Goal: Information Seeking & Learning: Learn about a topic

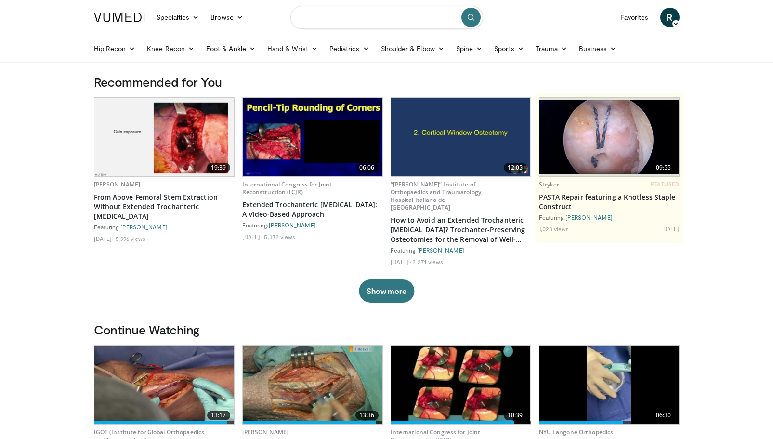
click at [358, 19] on input "Search topics, interventions" at bounding box center [386, 17] width 193 height 23
type input "**********"
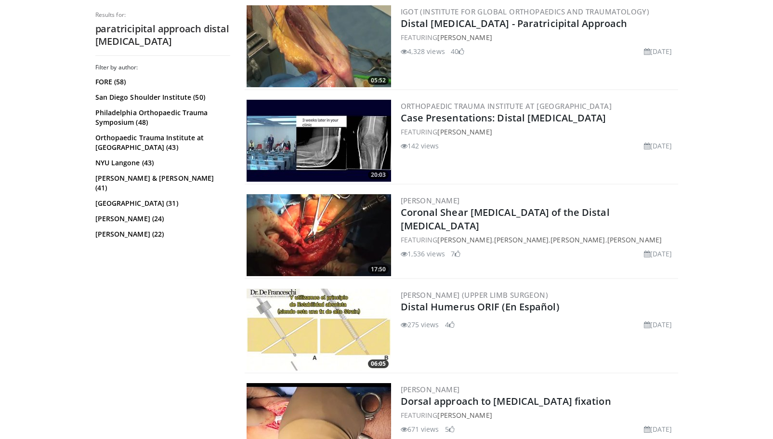
scroll to position [289, 0]
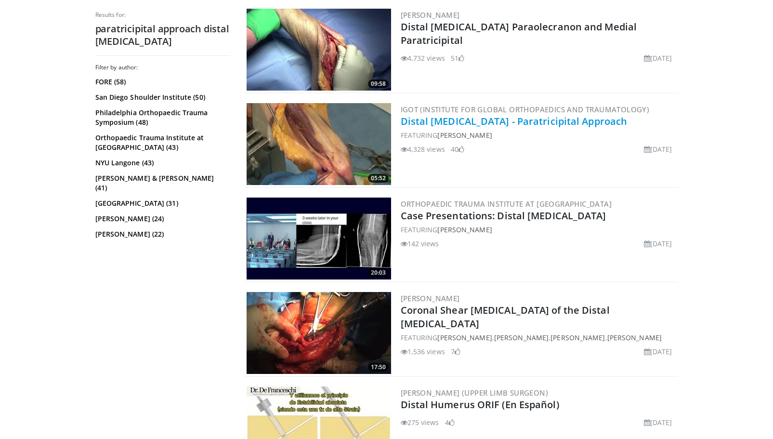
click at [561, 124] on link "Distal Humerus - Paratricipital Approach" at bounding box center [514, 121] width 227 height 13
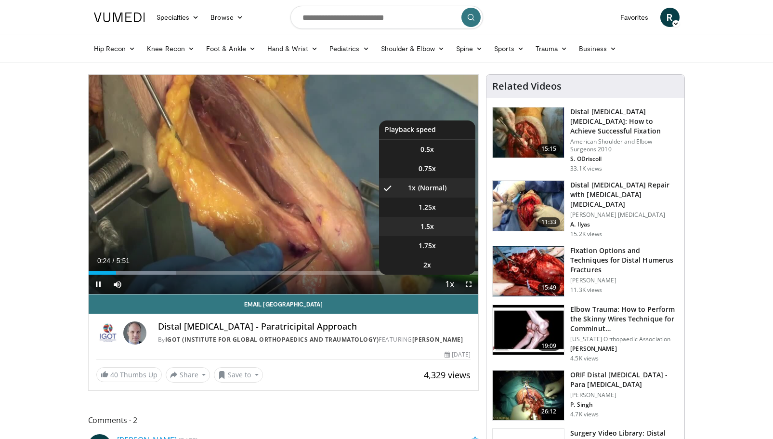
click at [447, 228] on li "1.5x" at bounding box center [427, 226] width 96 height 19
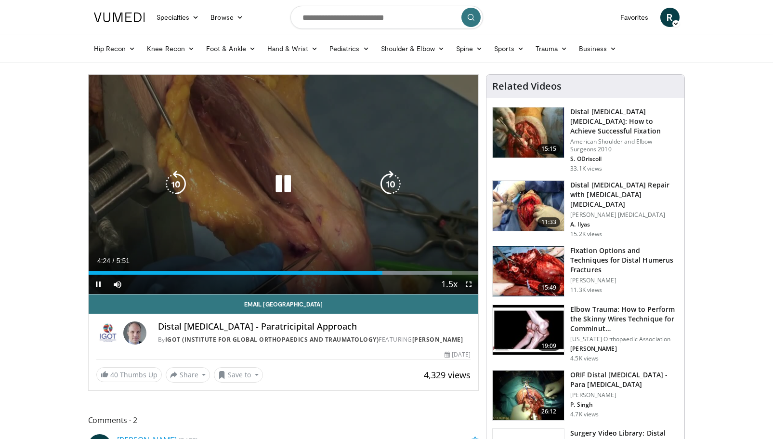
click at [178, 184] on icon "Video Player" at bounding box center [175, 184] width 27 height 27
click at [392, 195] on icon "Video Player" at bounding box center [390, 184] width 27 height 27
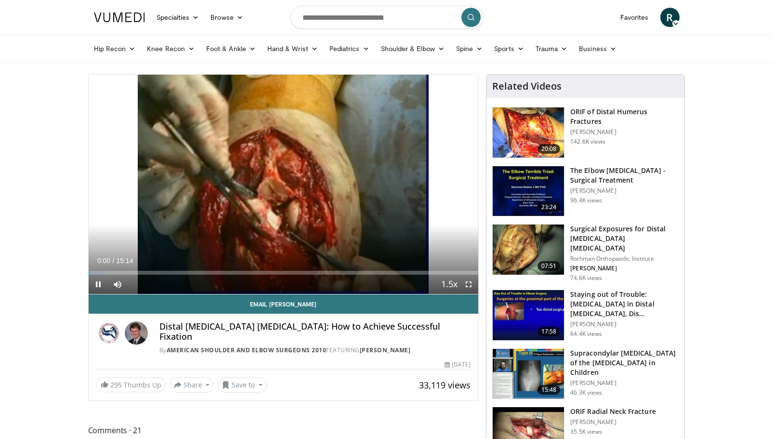
click at [597, 232] on h3 "Surgical Exposures for Distal [MEDICAL_DATA] [MEDICAL_DATA]" at bounding box center [624, 238] width 108 height 29
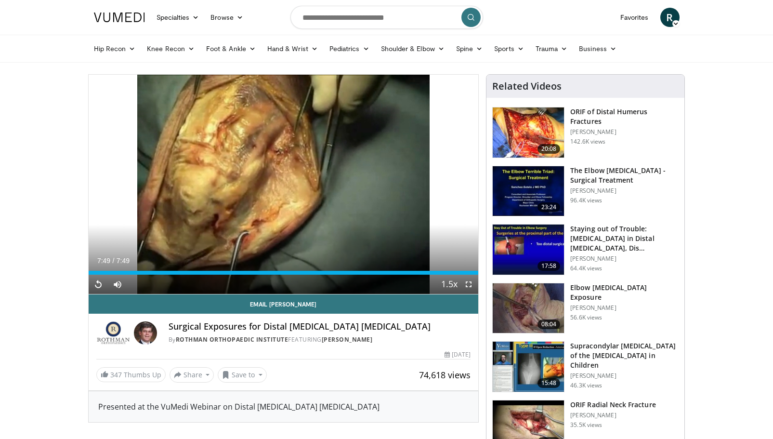
click at [524, 300] on img at bounding box center [528, 308] width 71 height 50
click at [366, 270] on div "Loaded : 100.00% 7:49 5:34" at bounding box center [284, 269] width 390 height 9
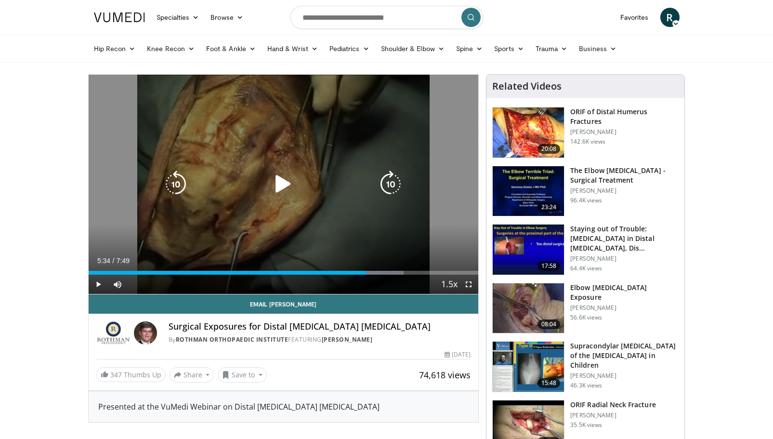
click at [286, 183] on icon "Video Player" at bounding box center [283, 184] width 27 height 27
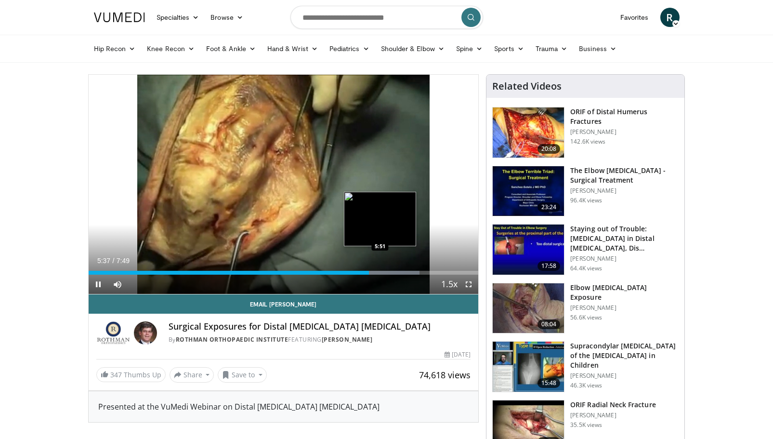
click at [380, 271] on div "Progress Bar" at bounding box center [390, 273] width 57 height 4
click at [393, 272] on div "Loaded : 89.21% 5:58 6:07" at bounding box center [284, 273] width 390 height 4
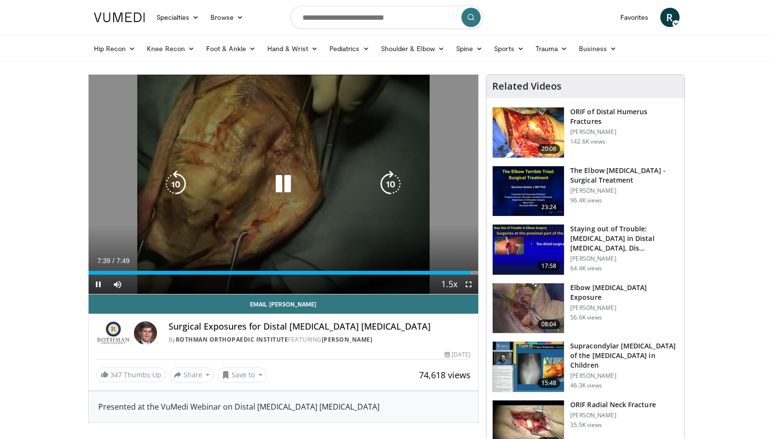
click at [289, 187] on icon "Video Player" at bounding box center [283, 184] width 27 height 27
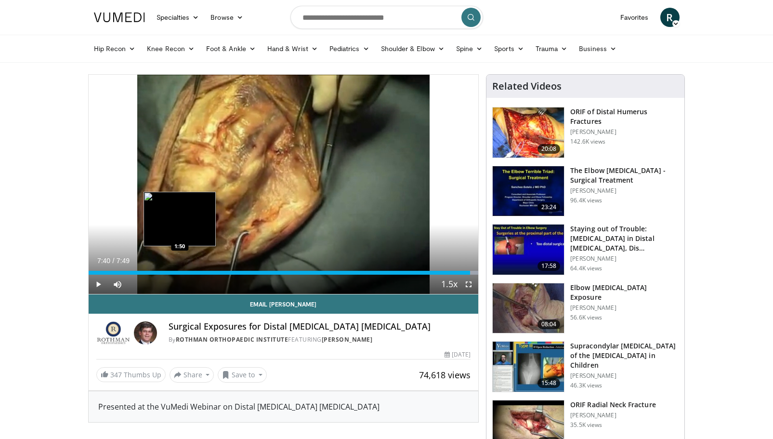
click at [180, 271] on div "7:40" at bounding box center [280, 273] width 382 height 4
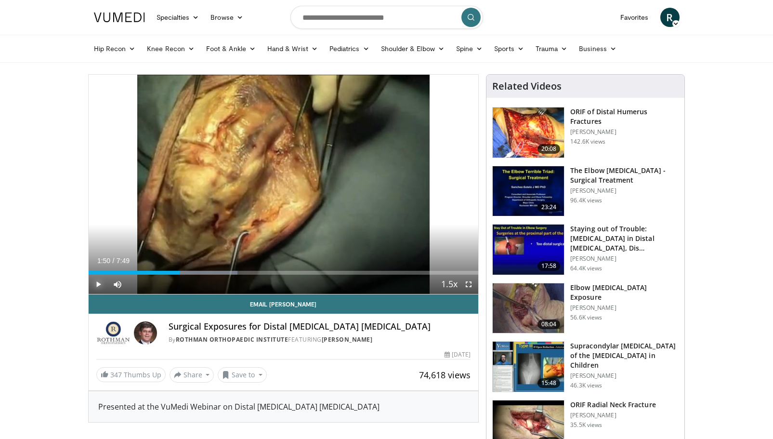
click at [97, 286] on span "Video Player" at bounding box center [98, 284] width 19 height 19
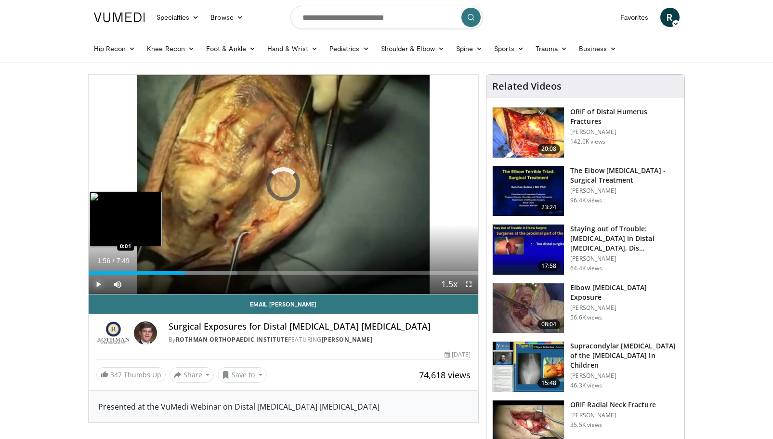
click at [90, 271] on div "Loaded : 38.22% 0:01 0:01" at bounding box center [284, 273] width 390 height 4
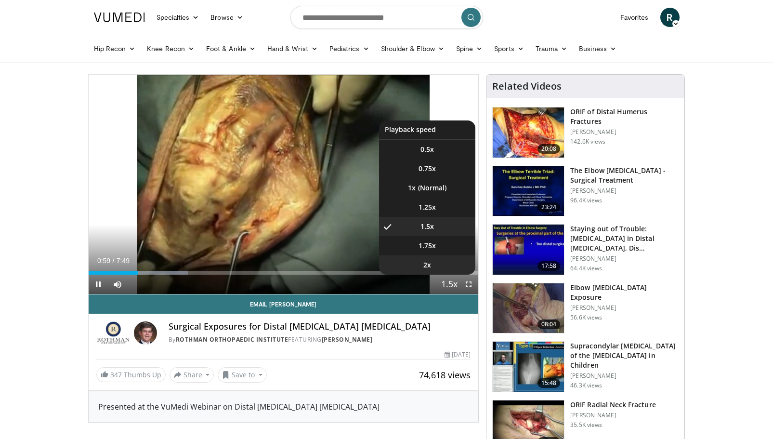
click at [441, 260] on li "2x" at bounding box center [427, 264] width 96 height 19
click at [439, 226] on li "1.5x" at bounding box center [427, 226] width 96 height 19
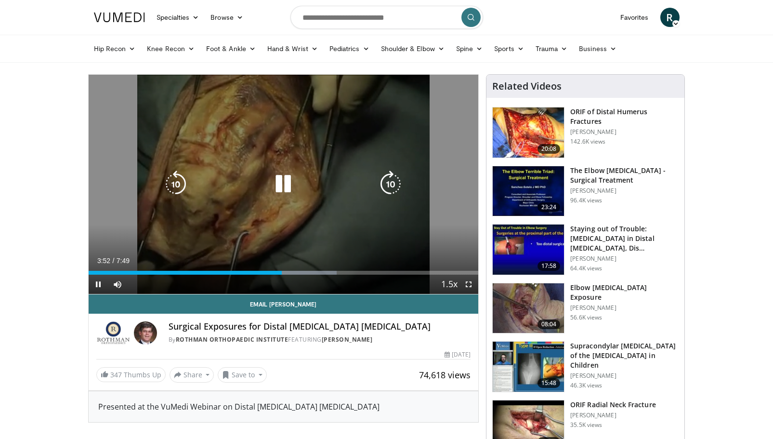
click at [259, 161] on div "10 seconds Tap to unmute" at bounding box center [284, 184] width 390 height 219
click at [288, 181] on icon "Video Player" at bounding box center [283, 184] width 27 height 27
click at [284, 191] on icon "Video Player" at bounding box center [283, 184] width 27 height 27
click at [286, 183] on icon "Video Player" at bounding box center [283, 184] width 27 height 27
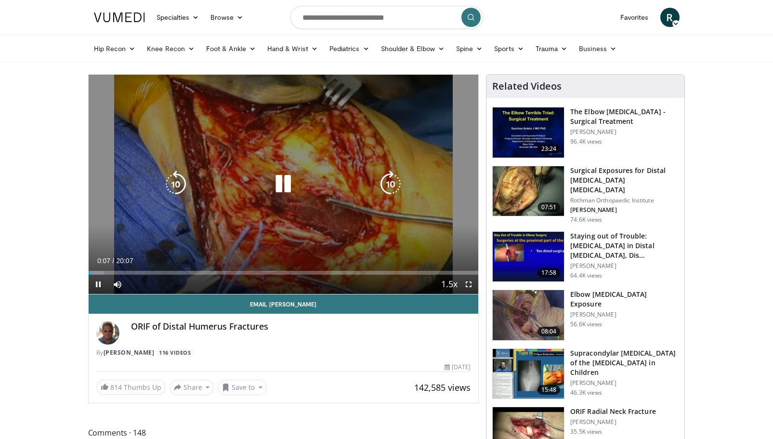
click at [281, 183] on icon "Video Player" at bounding box center [283, 184] width 27 height 27
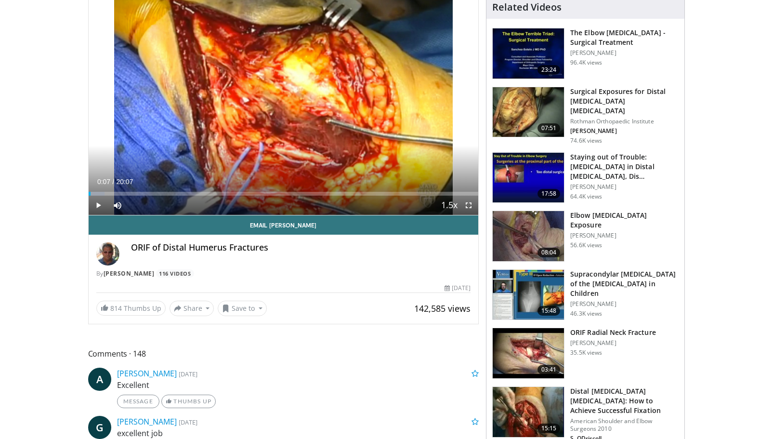
scroll to position [79, 0]
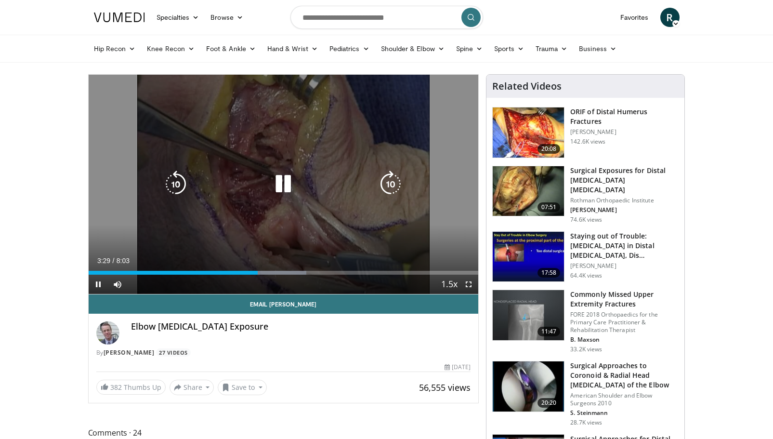
click at [295, 190] on icon "Video Player" at bounding box center [283, 184] width 27 height 27
